Goal: Find specific page/section: Find specific page/section

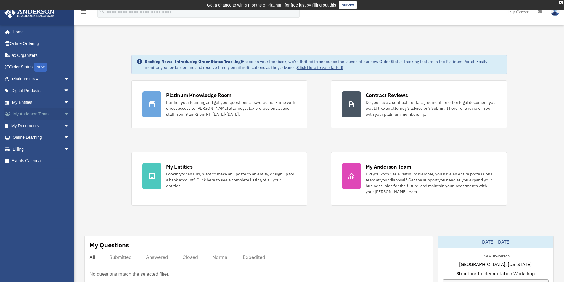
click at [64, 114] on span "arrow_drop_down" at bounding box center [70, 114] width 12 height 12
drag, startPoint x: 36, startPoint y: 160, endPoint x: 39, endPoint y: 163, distance: 4.4
click at [36, 160] on link "My Documents arrow_drop_down" at bounding box center [41, 161] width 74 height 12
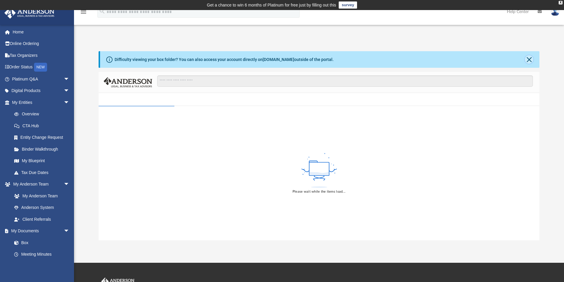
click at [529, 58] on button "Close" at bounding box center [529, 59] width 8 height 8
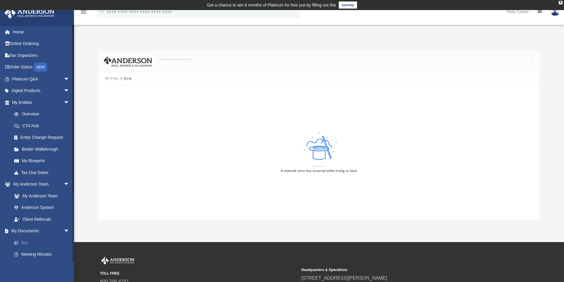
click at [27, 244] on link "Box" at bounding box center [43, 243] width 70 height 12
click at [33, 160] on link "My Blueprint" at bounding box center [43, 161] width 70 height 12
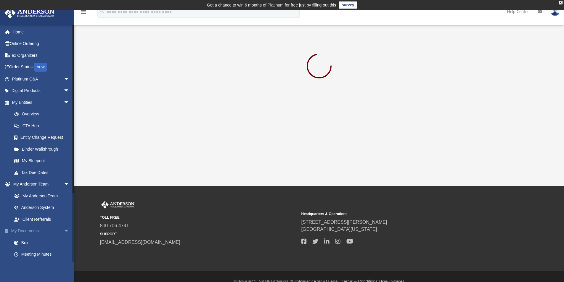
click at [32, 230] on link "My Documents arrow_drop_down" at bounding box center [41, 231] width 74 height 12
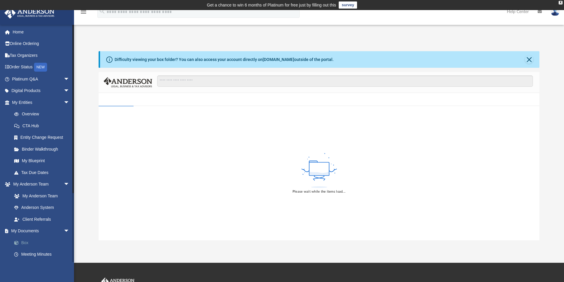
click at [24, 243] on link "Box" at bounding box center [43, 243] width 70 height 12
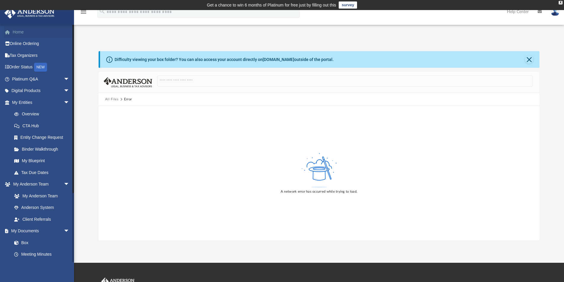
click at [18, 30] on link "Home" at bounding box center [41, 32] width 74 height 12
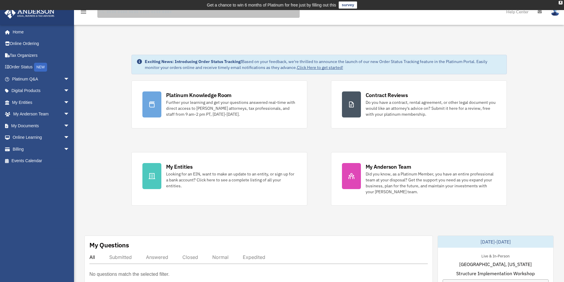
click at [124, 14] on input "search" at bounding box center [198, 12] width 202 height 12
type input "*******"
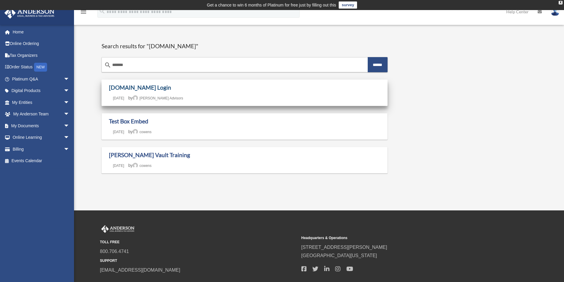
click at [126, 88] on link "Box.com Login" at bounding box center [140, 87] width 62 height 7
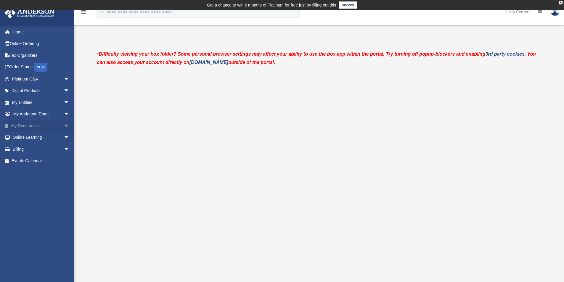
click at [64, 121] on span "arrow_drop_down" at bounding box center [70, 126] width 12 height 12
click at [26, 136] on link "Box" at bounding box center [43, 138] width 70 height 12
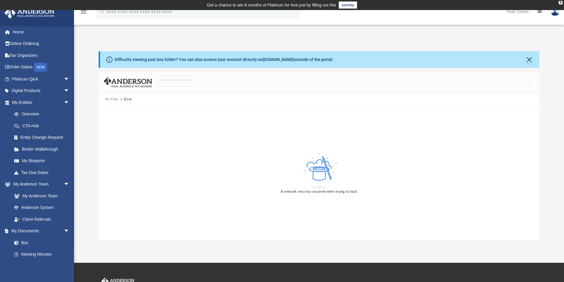
click at [109, 58] on icon at bounding box center [109, 60] width 6 height 6
